Goal: Task Accomplishment & Management: Complete application form

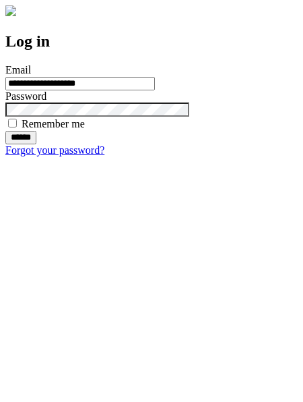
type input "**********"
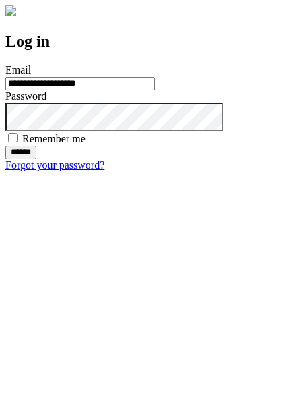
click at [36, 159] on input "******" at bounding box center [20, 152] width 31 height 13
